Goal: Task Accomplishment & Management: Manage account settings

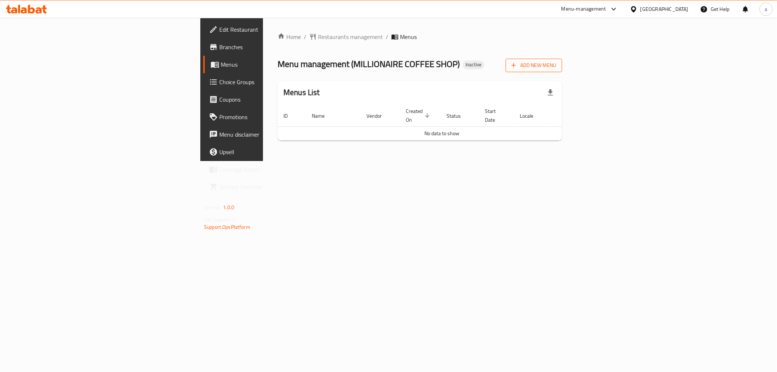
click at [556, 67] on span "Add New Menu" at bounding box center [533, 65] width 45 height 9
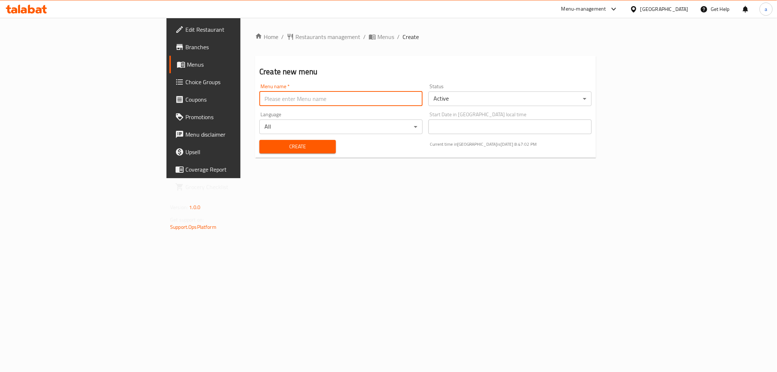
click at [286, 104] on input "text" at bounding box center [340, 98] width 163 height 15
type input "9/11"
click at [265, 145] on span "Create" at bounding box center [297, 146] width 65 height 9
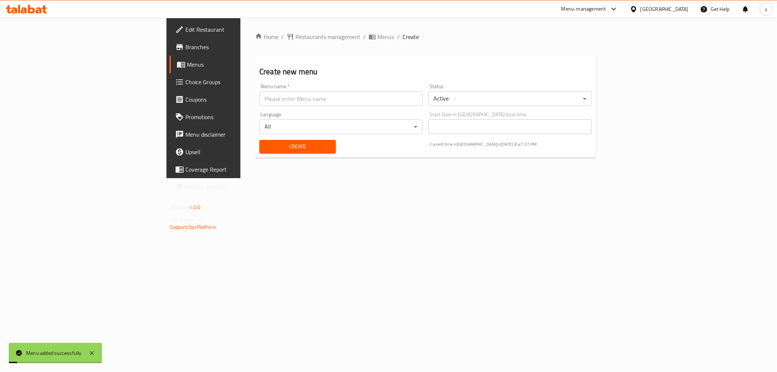
click at [187, 60] on span "Menus" at bounding box center [238, 64] width 103 height 9
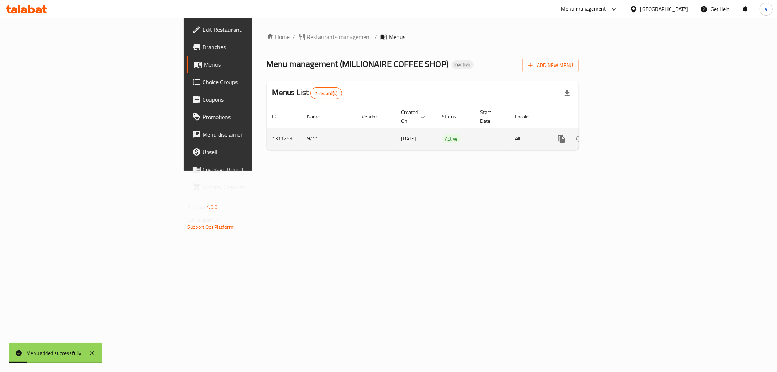
click at [619, 134] on icon "enhanced table" at bounding box center [614, 138] width 9 height 9
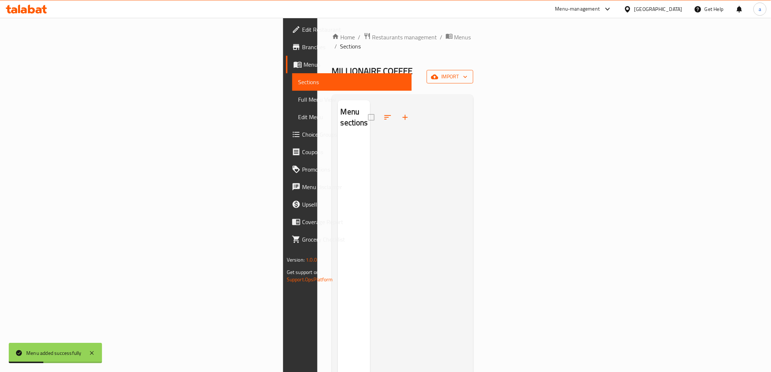
click at [467, 72] on span "import" at bounding box center [449, 76] width 35 height 9
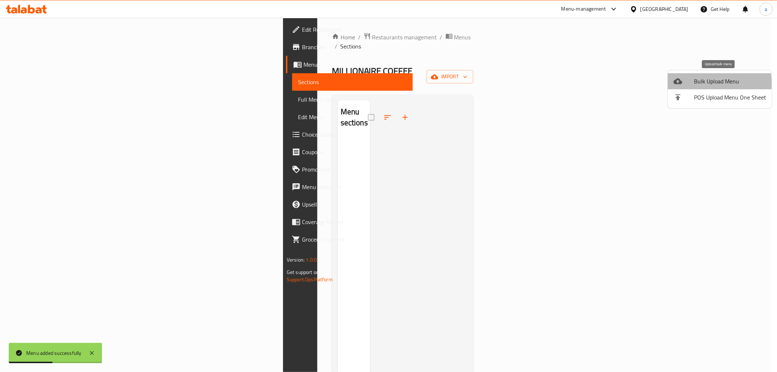
click at [679, 85] on icon at bounding box center [678, 81] width 9 height 9
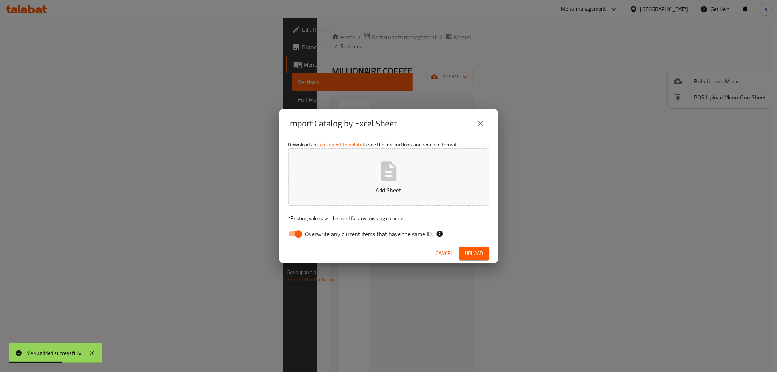
click at [298, 235] on input "Overwrite any current items that have the same ID." at bounding box center [299, 234] width 42 height 14
checkbox input "false"
click at [340, 195] on button "Add Sheet" at bounding box center [388, 177] width 201 height 58
click at [482, 126] on icon "close" at bounding box center [480, 123] width 9 height 9
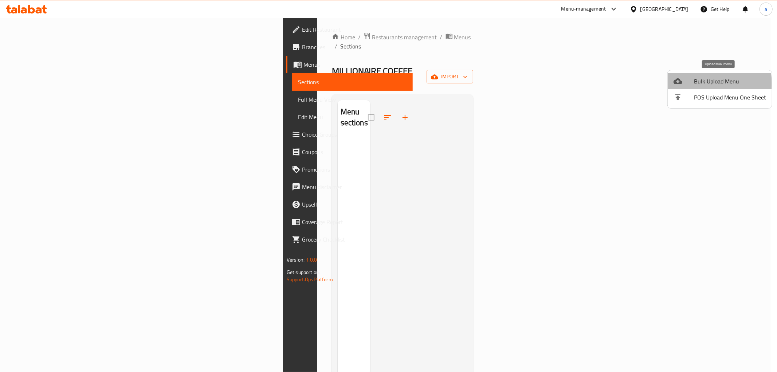
click at [686, 84] on div at bounding box center [684, 81] width 20 height 9
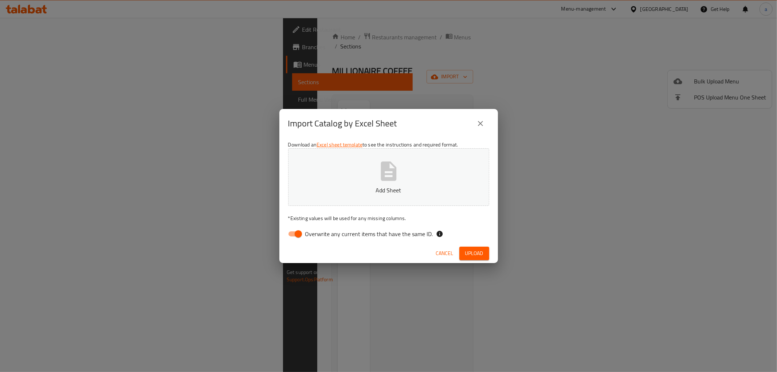
click at [297, 233] on input "Overwrite any current items that have the same ID." at bounding box center [299, 234] width 42 height 14
checkbox input "false"
click at [475, 250] on span "Upload" at bounding box center [474, 253] width 18 height 9
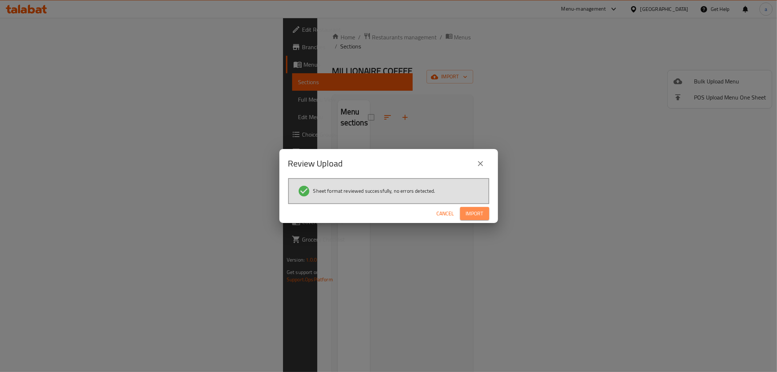
click at [478, 212] on span "Import" at bounding box center [474, 213] width 17 height 9
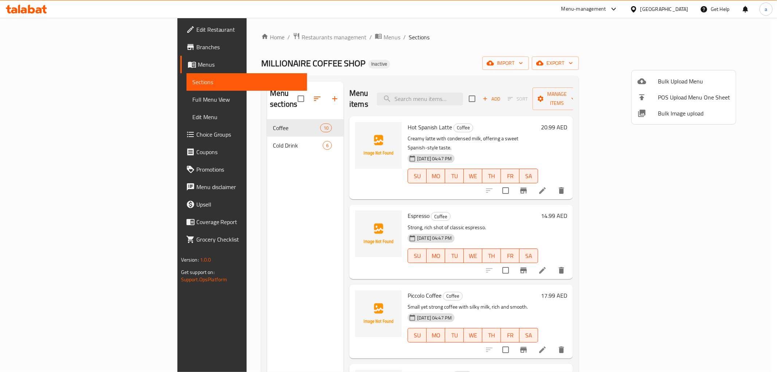
click at [43, 48] on div at bounding box center [388, 186] width 777 height 372
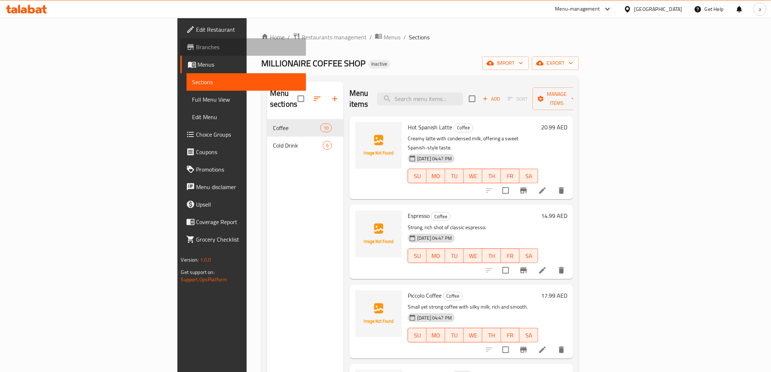
click at [196, 46] on span "Branches" at bounding box center [248, 47] width 104 height 9
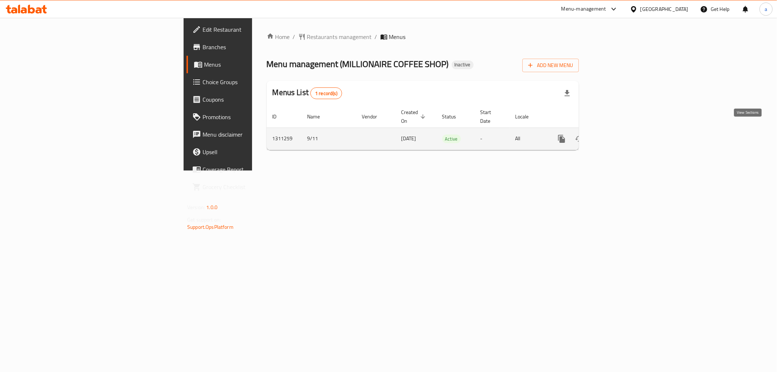
click at [619, 134] on icon "enhanced table" at bounding box center [614, 138] width 9 height 9
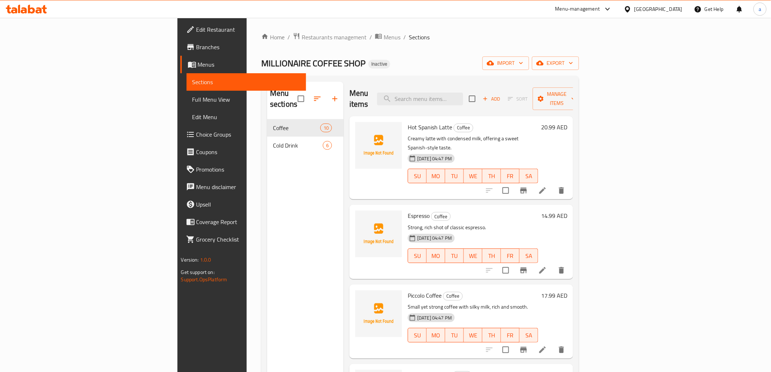
click at [192, 99] on span "Full Menu View" at bounding box center [246, 99] width 108 height 9
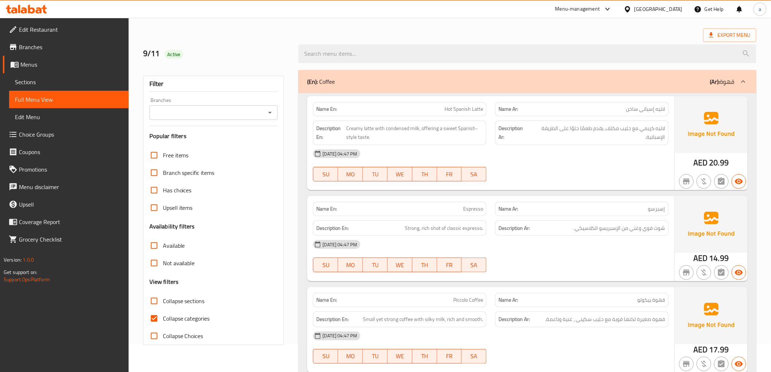
scroll to position [40, 0]
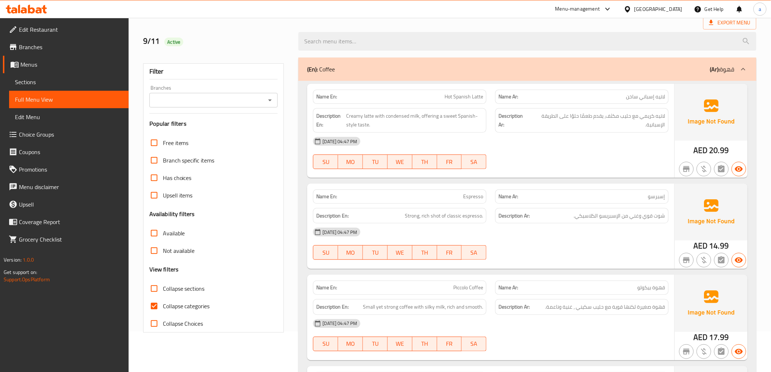
click at [152, 303] on input "Collapse categories" at bounding box center [153, 305] width 17 height 17
checkbox input "false"
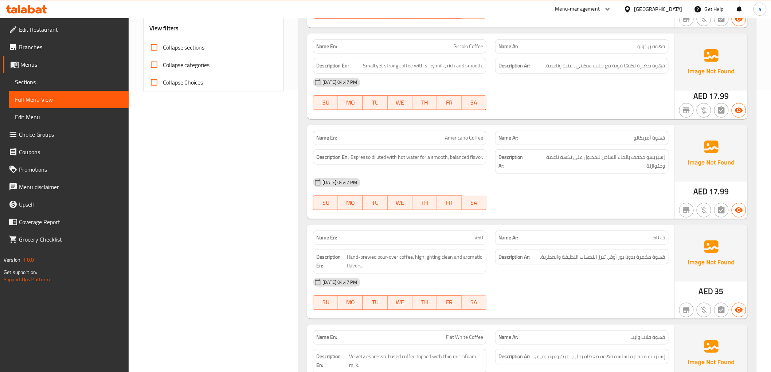
scroll to position [283, 0]
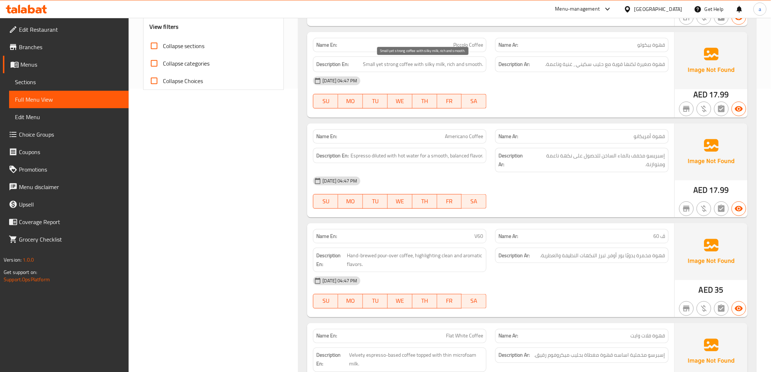
click at [458, 64] on span "Small yet strong coffee with silky milk, rich and smooth." at bounding box center [423, 64] width 120 height 9
click at [538, 96] on div "11-09-2025 04:47 PM SU MO TU WE TH FR SA" at bounding box center [491, 92] width 364 height 41
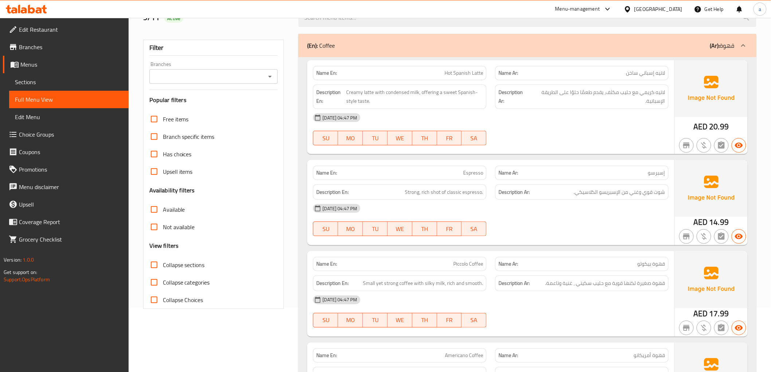
scroll to position [0, 0]
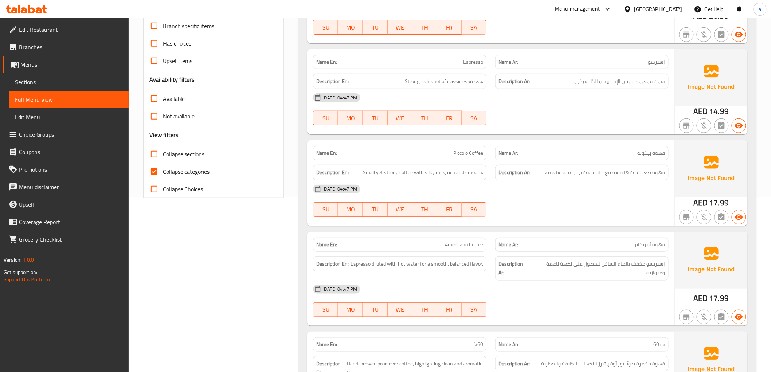
scroll to position [81, 0]
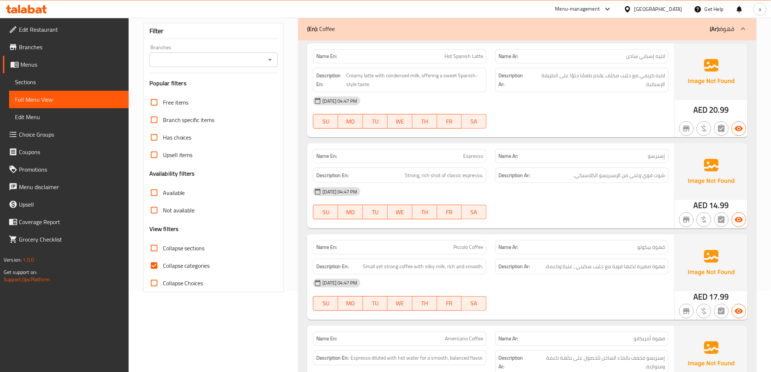
click at [56, 78] on span "Sections" at bounding box center [69, 82] width 108 height 9
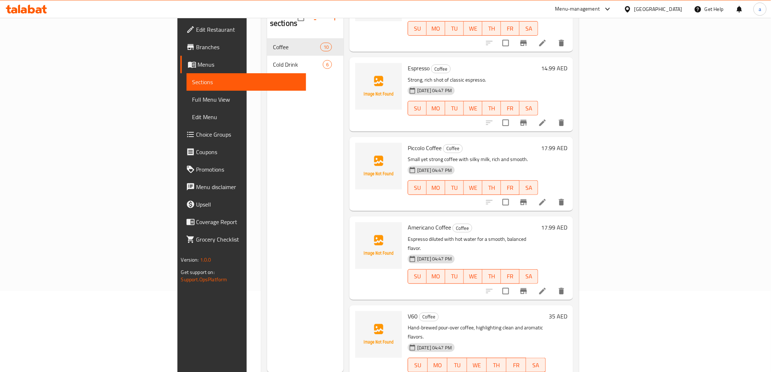
scroll to position [162, 0]
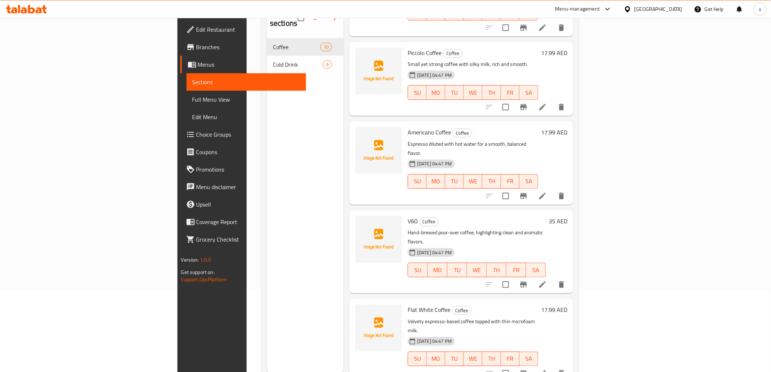
click at [553, 189] on li at bounding box center [542, 195] width 20 height 13
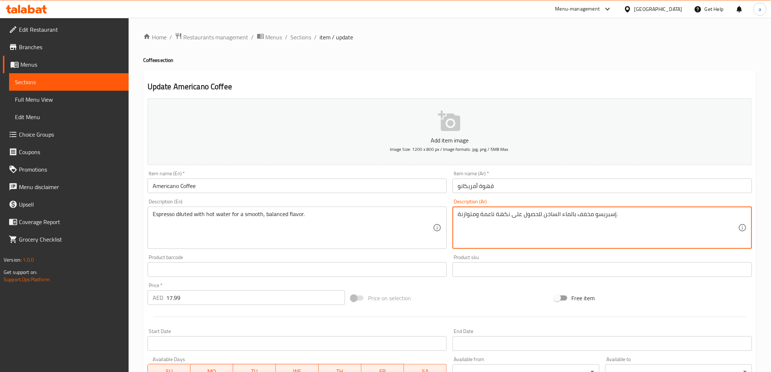
drag, startPoint x: 512, startPoint y: 215, endPoint x: 541, endPoint y: 214, distance: 28.8
click at [514, 219] on textarea "إسبريسو مخفف بالماء الساخن لنكهة ناعمة ومتوازنة." at bounding box center [598, 228] width 281 height 35
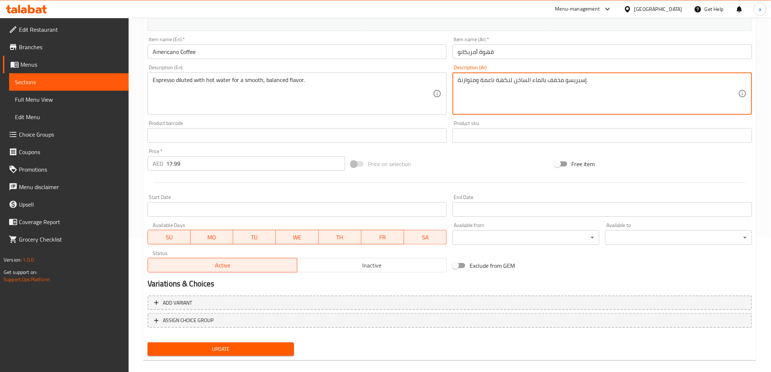
scroll to position [141, 0]
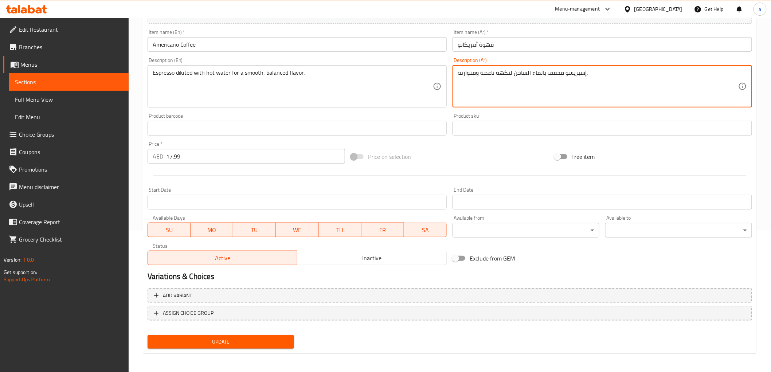
type textarea "إسبريسو مخفف بالماء الساخن لنكهة ناعمة ومتوازنة."
click at [265, 341] on span "Update" at bounding box center [220, 341] width 135 height 9
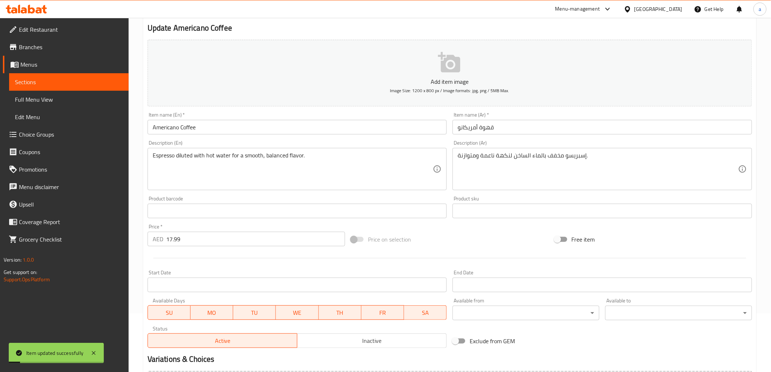
scroll to position [0, 0]
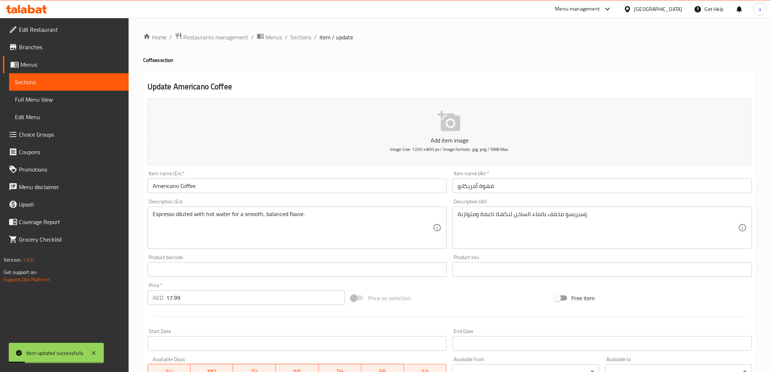
click at [303, 35] on span "Sections" at bounding box center [301, 37] width 21 height 9
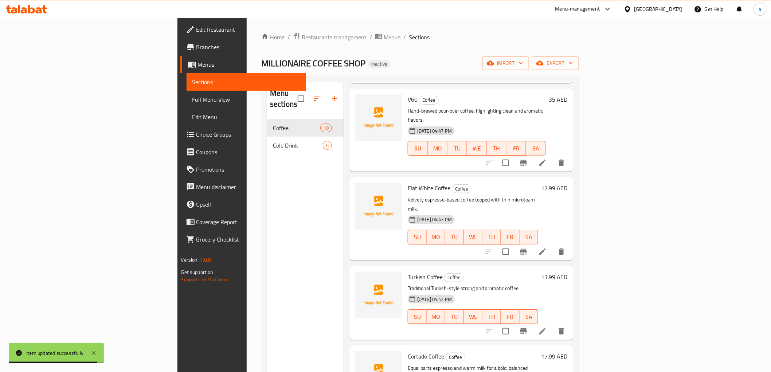
scroll to position [442, 0]
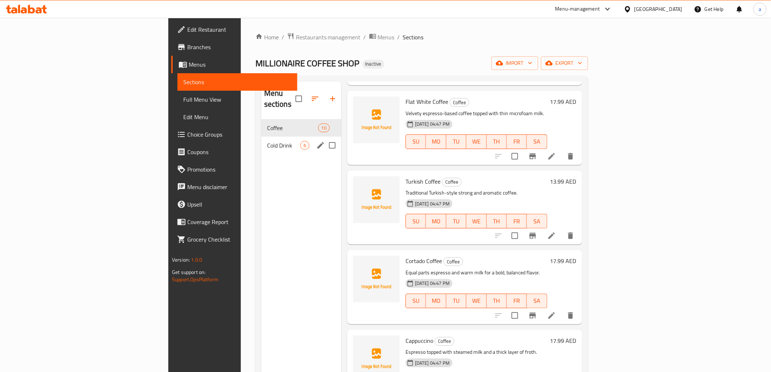
click at [261, 140] on div "Cold Drink 6" at bounding box center [301, 145] width 80 height 17
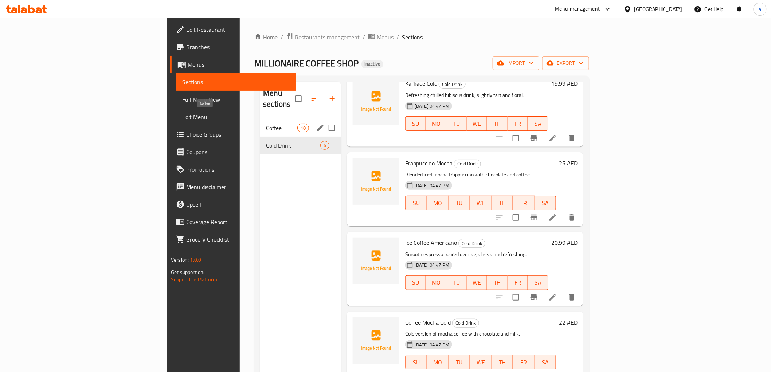
click at [266, 124] on span "Coffee" at bounding box center [281, 128] width 31 height 9
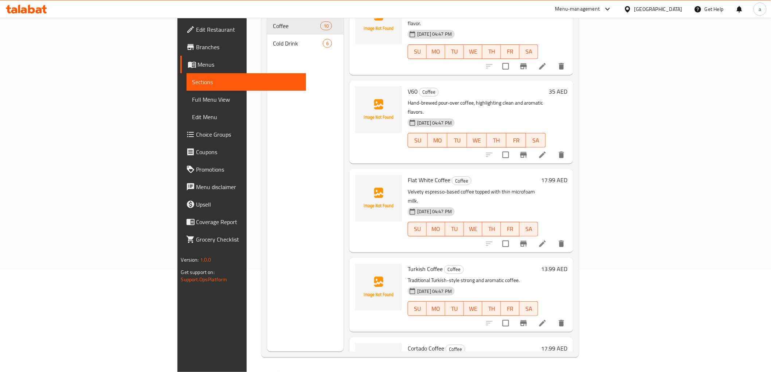
scroll to position [199, 0]
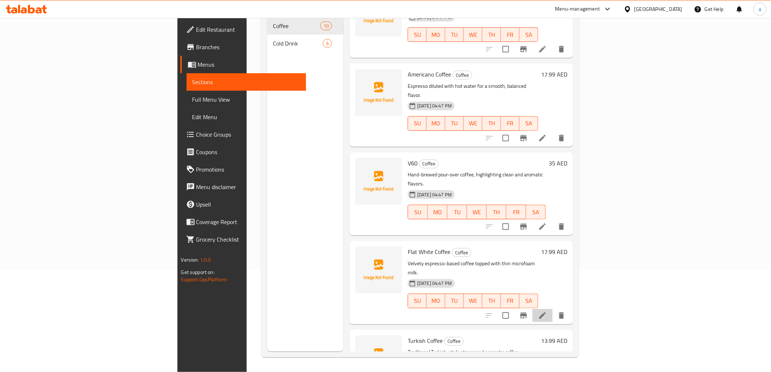
click at [553, 309] on li at bounding box center [542, 315] width 20 height 13
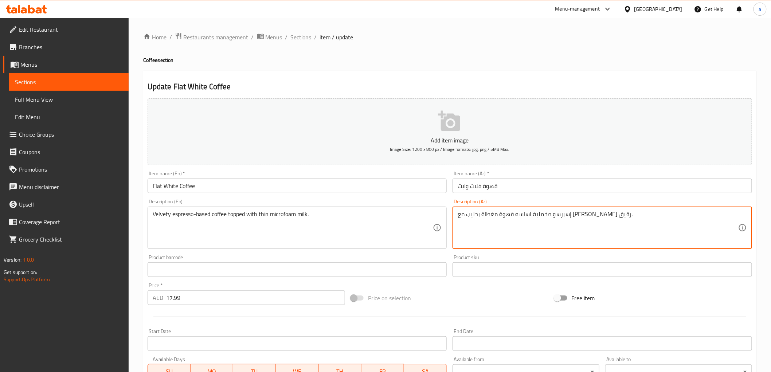
click at [520, 215] on textarea "إسبرسو مخملية اساسه قهوة مغطاة بحليب مع ميكروفوم رقيق." at bounding box center [598, 228] width 281 height 35
click at [503, 215] on textarea "إسبرسو مخملية اساسه قهوة مغطاة حليب مع ميكروفوم رقيق." at bounding box center [598, 228] width 281 height 35
click at [511, 216] on textarea "إسبرسو مخملية اساسه قهوة مغطاة حليب ميكروفوم رقيق." at bounding box center [598, 228] width 281 height 35
type textarea "إسبرسو مخملية اساسه قهوة مغطاة بحليب ميكروفوم رقيق."
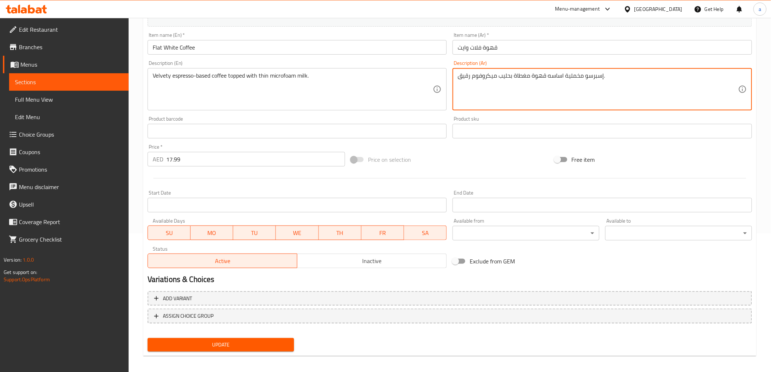
scroll to position [141, 0]
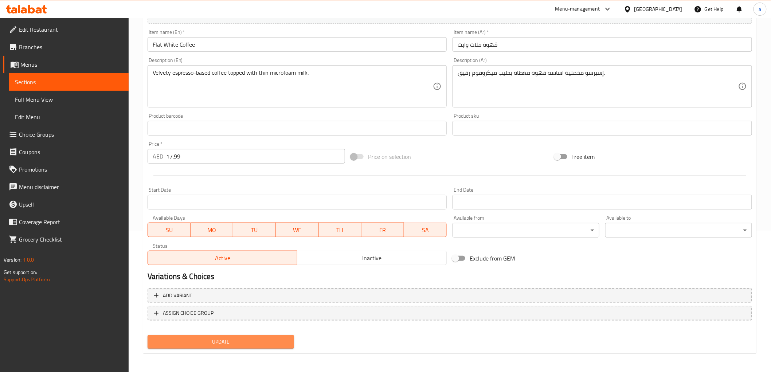
click at [251, 340] on span "Update" at bounding box center [220, 341] width 135 height 9
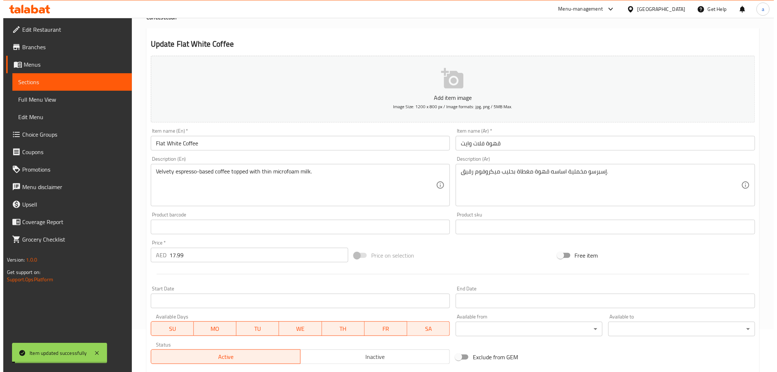
scroll to position [0, 0]
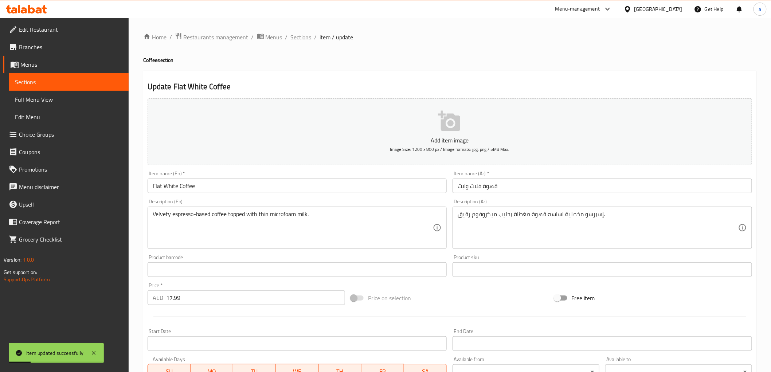
click at [301, 35] on span "Sections" at bounding box center [301, 37] width 21 height 9
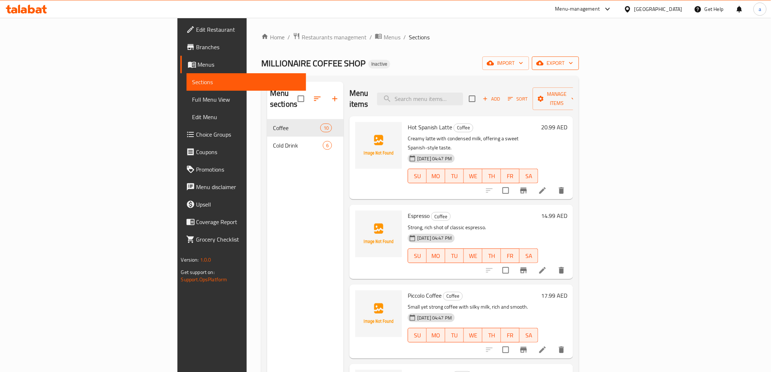
click at [573, 64] on span "export" at bounding box center [555, 63] width 35 height 9
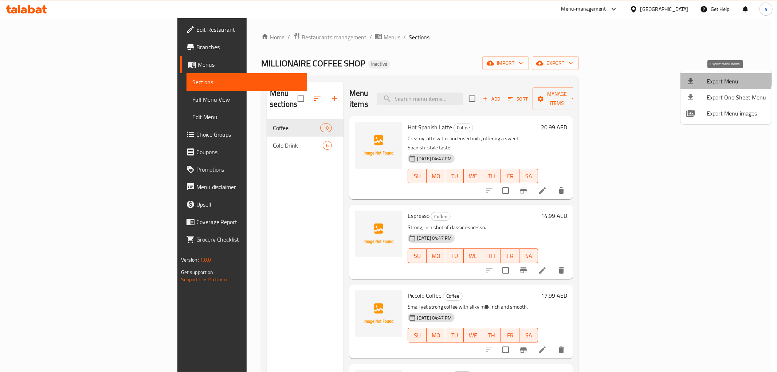
click at [721, 78] on span "Export Menu" at bounding box center [736, 81] width 59 height 9
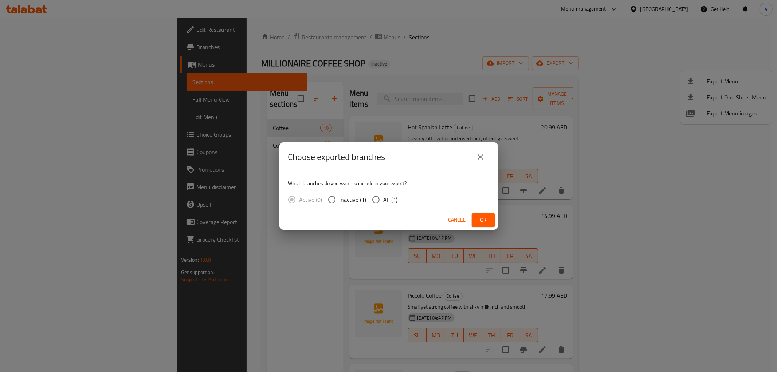
click at [385, 198] on span "All (1)" at bounding box center [391, 199] width 14 height 9
click at [384, 198] on input "All (1)" at bounding box center [375, 199] width 15 height 15
radio input "true"
click at [490, 218] on button "Ok" at bounding box center [483, 219] width 23 height 13
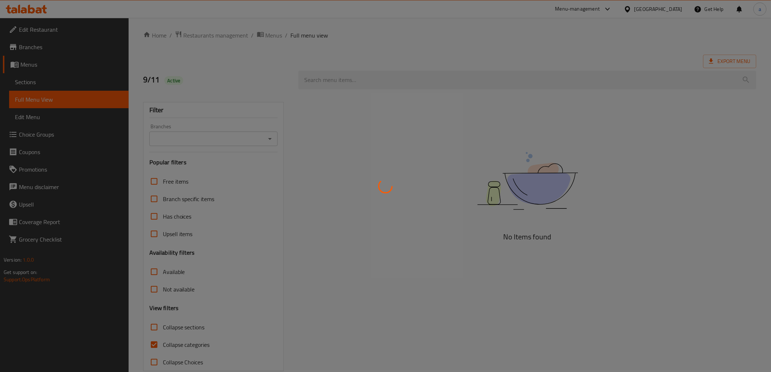
scroll to position [16, 0]
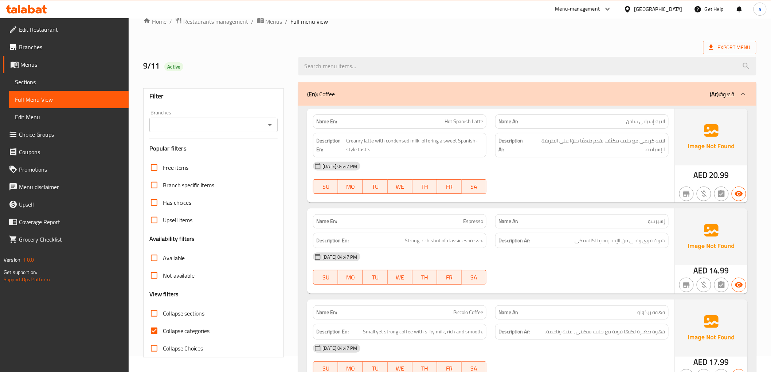
click at [155, 328] on input "Collapse categories" at bounding box center [153, 330] width 17 height 17
checkbox input "false"
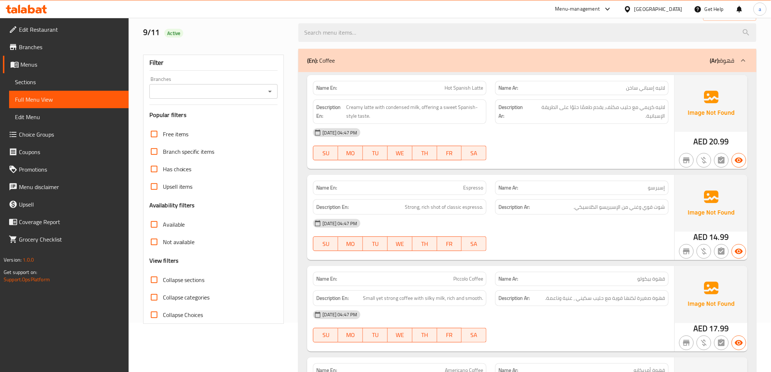
scroll to position [0, 0]
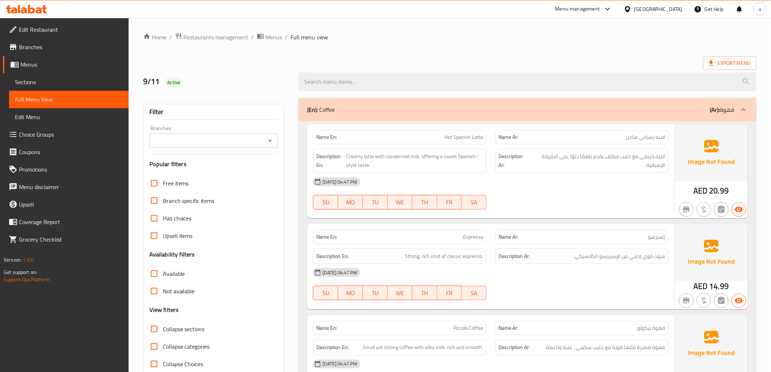
click at [45, 48] on span "Branches" at bounding box center [71, 47] width 104 height 9
